Goal: Task Accomplishment & Management: Complete application form

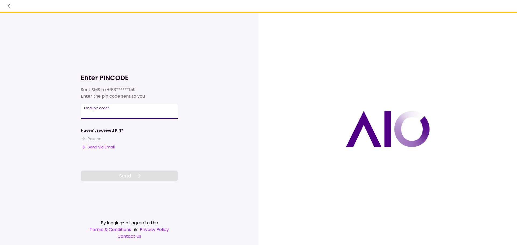
click at [119, 110] on input "Enter pin code   *" at bounding box center [129, 111] width 97 height 15
type input "******"
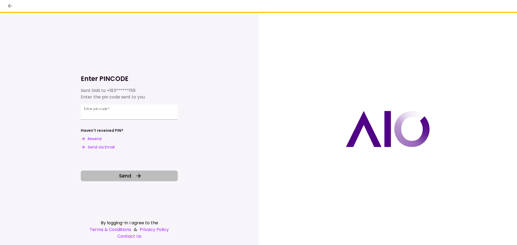
click at [141, 174] on icon at bounding box center [138, 176] width 6 height 6
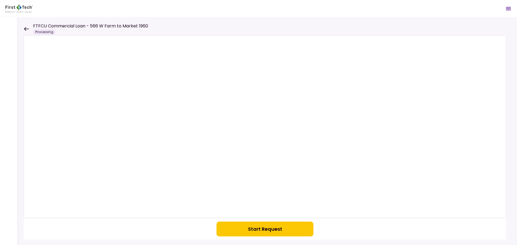
click at [265, 226] on button "Start Request" at bounding box center [264, 229] width 97 height 15
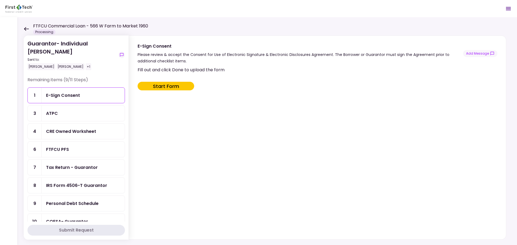
click at [186, 85] on button "Start Form" at bounding box center [166, 86] width 57 height 9
type input "***"
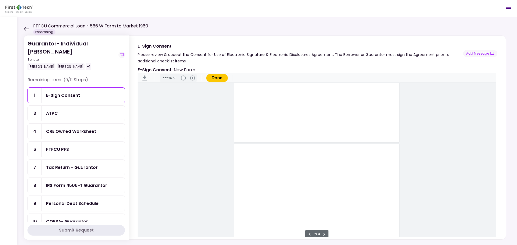
scroll to position [431, 0]
type input "*"
click at [245, 142] on div "Document Content" at bounding box center [246, 141] width 4 height 4
click at [257, 162] on div "Sign here" at bounding box center [264, 160] width 14 height 6
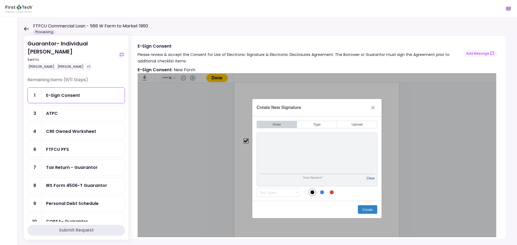
click at [370, 179] on button "Clear" at bounding box center [370, 180] width 8 height 8
click at [375, 211] on button "Create" at bounding box center [367, 209] width 19 height 9
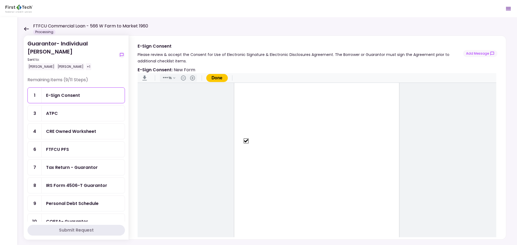
click at [221, 79] on button "Done" at bounding box center [217, 78] width 22 height 8
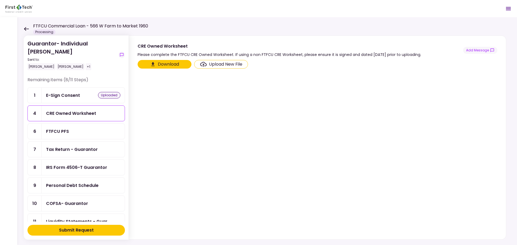
click at [171, 66] on button "Download" at bounding box center [165, 64] width 54 height 9
click at [90, 131] on div "FTFCU PFS" at bounding box center [83, 131] width 74 height 7
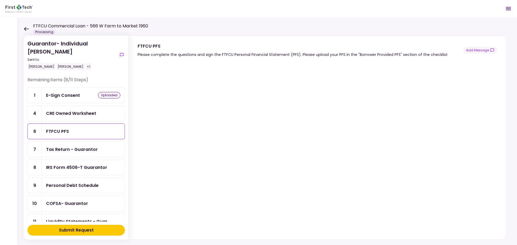
click at [80, 116] on div "CRE Owned Worksheet" at bounding box center [71, 113] width 50 height 7
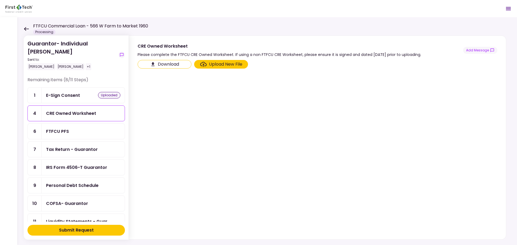
click at [170, 65] on button "Download" at bounding box center [165, 64] width 54 height 9
click at [95, 131] on div "FTFCU PFS" at bounding box center [83, 131] width 74 height 7
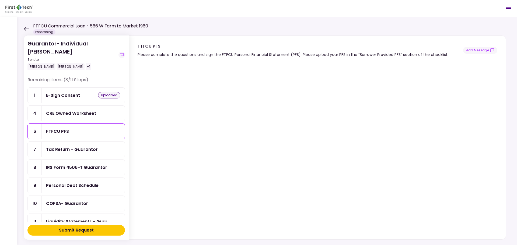
click at [96, 150] on div "Tax Return - Guarantor" at bounding box center [72, 149] width 52 height 7
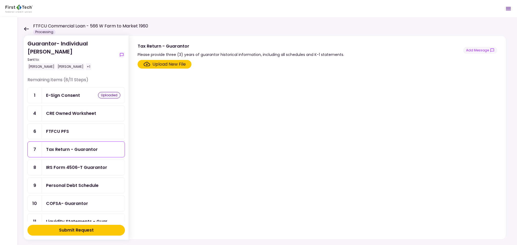
click at [104, 167] on div "IRS Form 4506-T Guarantor" at bounding box center [76, 167] width 61 height 7
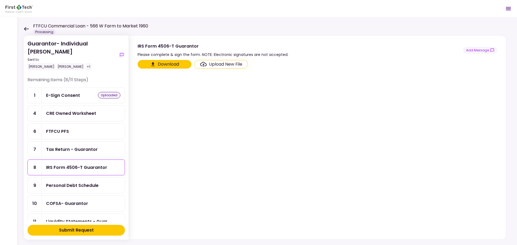
click at [96, 183] on div "Personal Debt Schedule" at bounding box center [72, 185] width 52 height 7
click at [93, 202] on div "COFSA- Guarantor" at bounding box center [83, 203] width 74 height 7
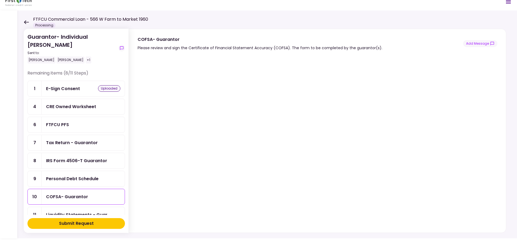
click at [94, 106] on div "CRE Owned Worksheet" at bounding box center [71, 106] width 50 height 7
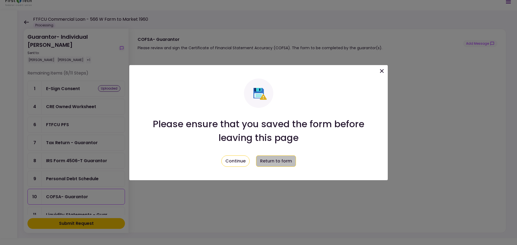
click at [283, 161] on button "Return to form" at bounding box center [276, 161] width 40 height 11
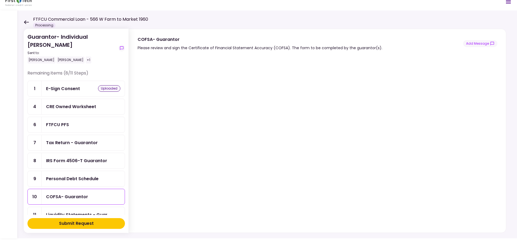
click at [90, 108] on div "CRE Owned Worksheet" at bounding box center [71, 106] width 50 height 7
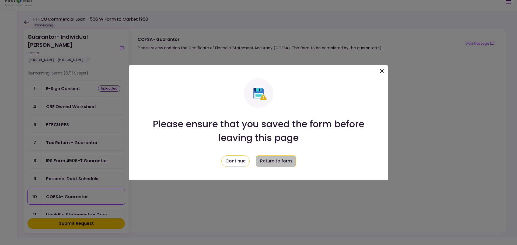
click at [282, 161] on button "Return to form" at bounding box center [276, 161] width 40 height 11
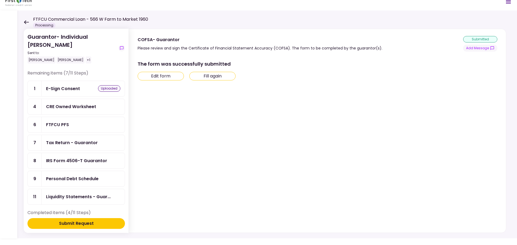
click at [100, 106] on div "CRE Owned Worksheet" at bounding box center [83, 106] width 74 height 7
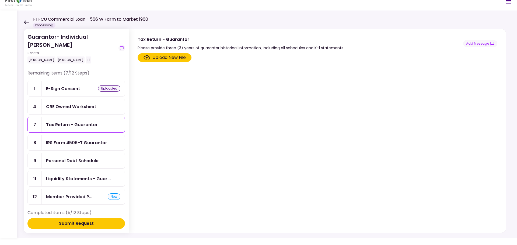
click at [152, 58] on div "Upload New File" at bounding box center [168, 57] width 33 height 6
click at [0, 0] on input "Upload New File" at bounding box center [0, 0] width 0 height 0
